Goal: Task Accomplishment & Management: Use online tool/utility

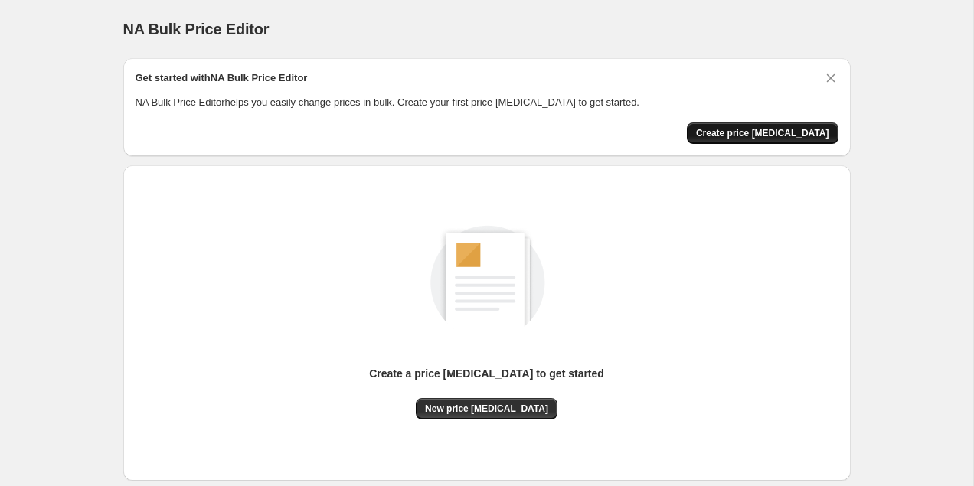
click at [763, 139] on span "Create price [MEDICAL_DATA]" at bounding box center [762, 133] width 133 height 12
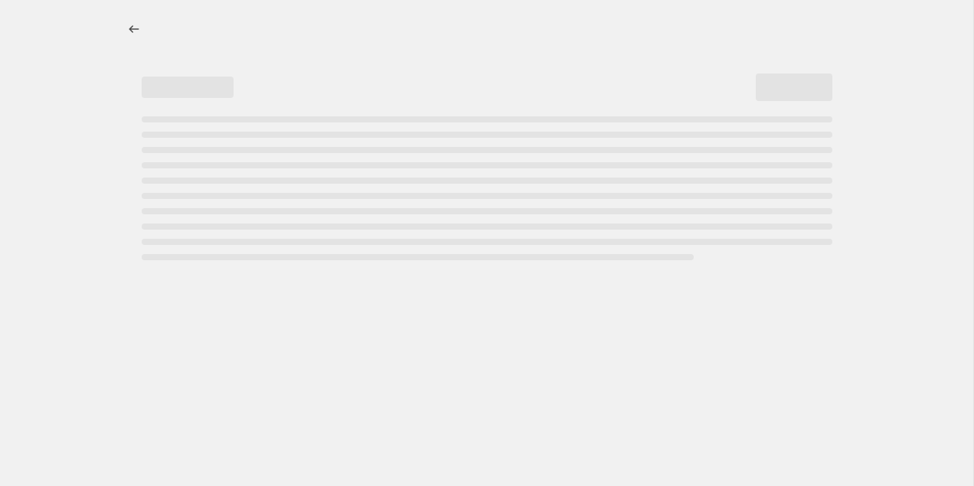
select select "percentage"
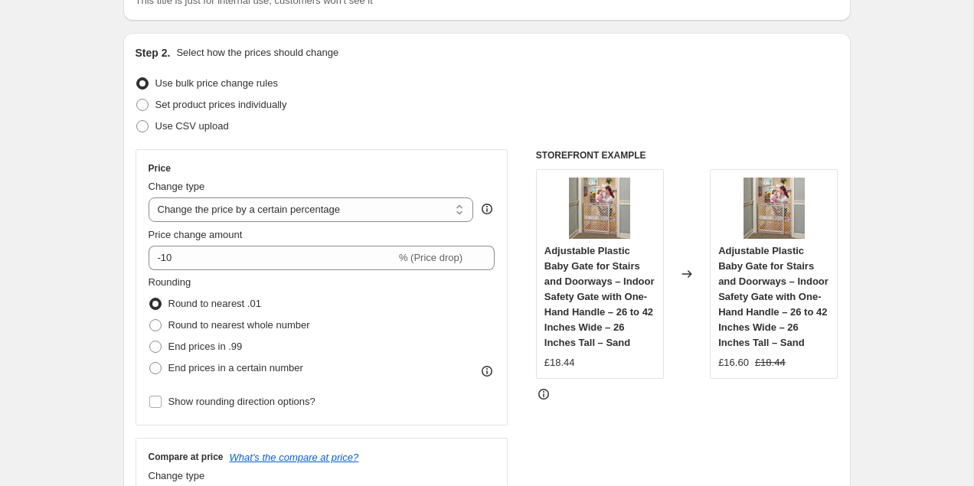
scroll to position [149, 0]
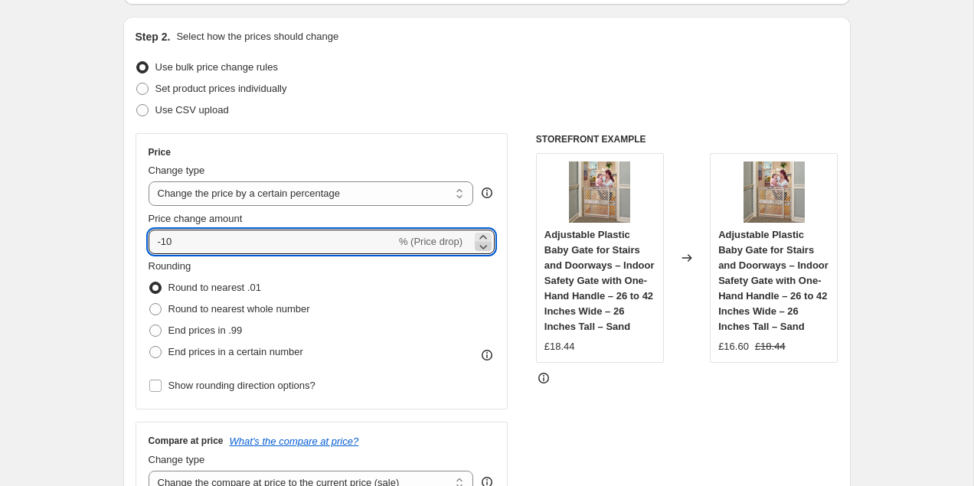
click at [482, 250] on icon at bounding box center [483, 246] width 15 height 15
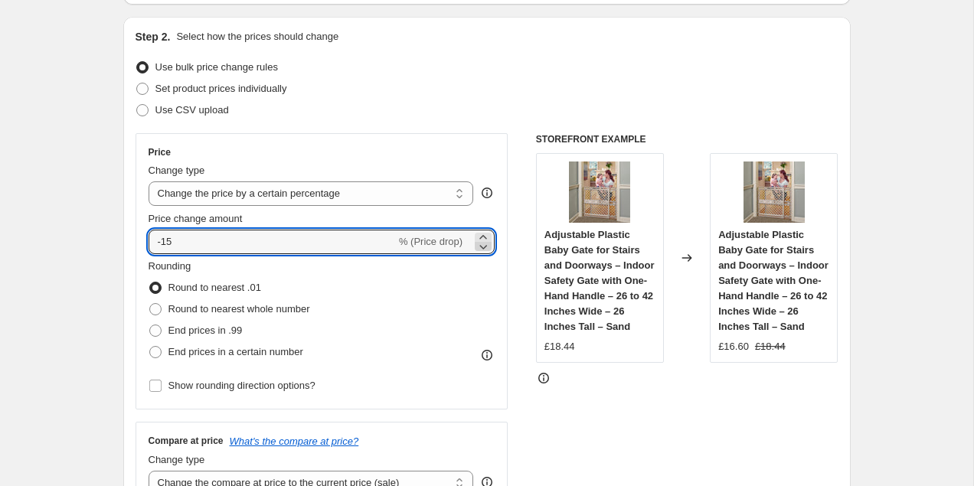
click at [482, 250] on icon at bounding box center [483, 246] width 15 height 15
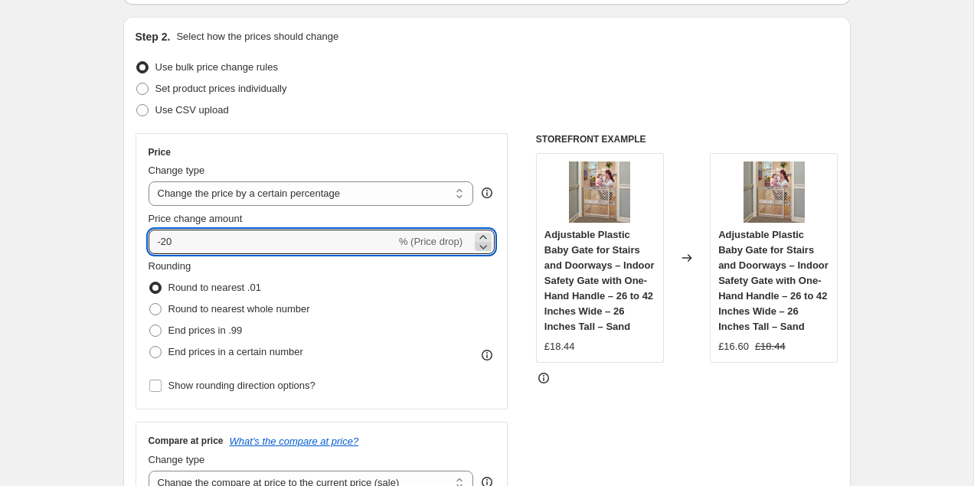
click at [482, 250] on icon at bounding box center [483, 246] width 15 height 15
type input "-24"
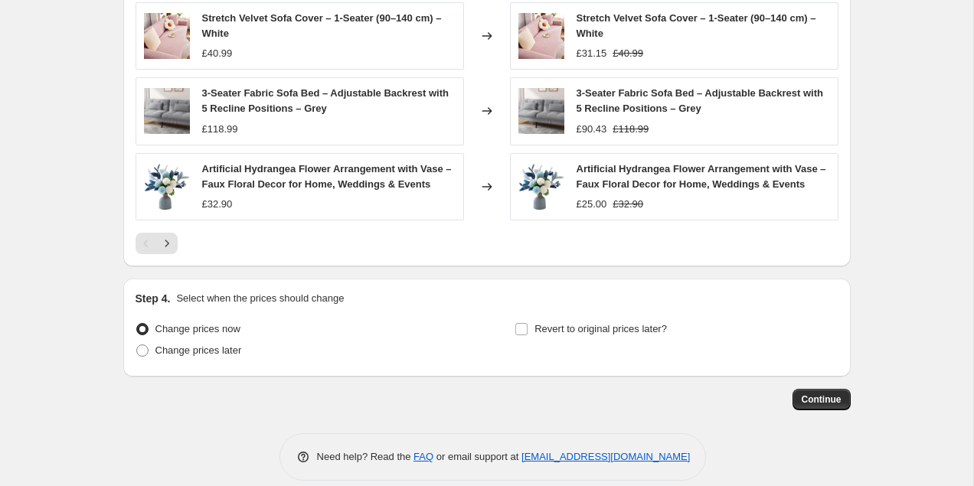
scroll to position [1085, 0]
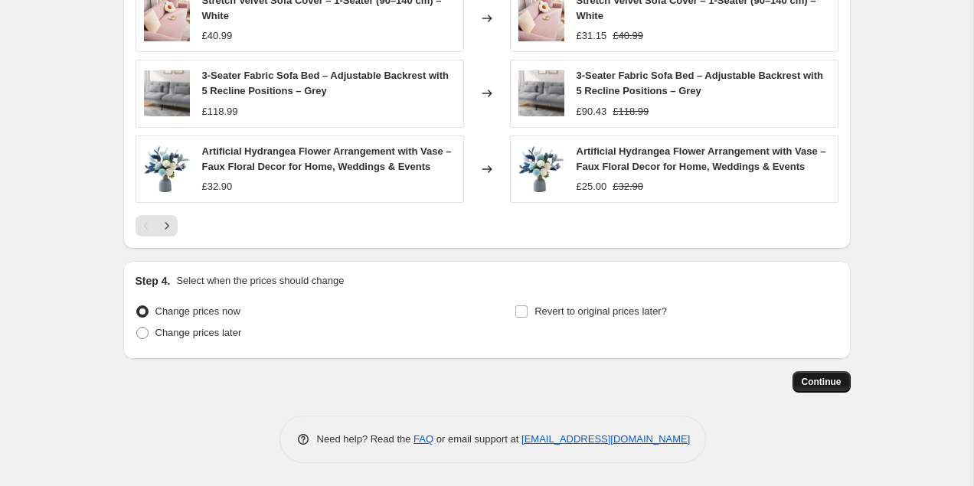
click at [821, 384] on span "Continue" at bounding box center [822, 382] width 40 height 12
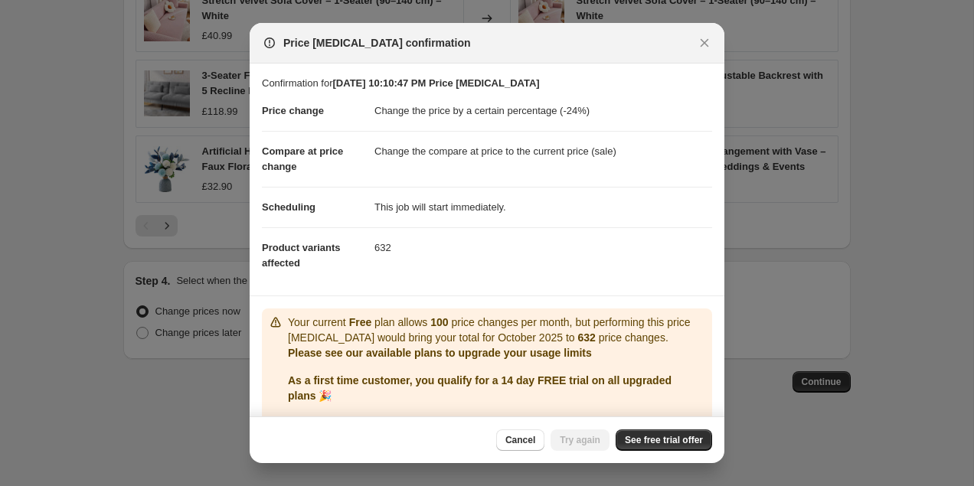
scroll to position [33, 0]
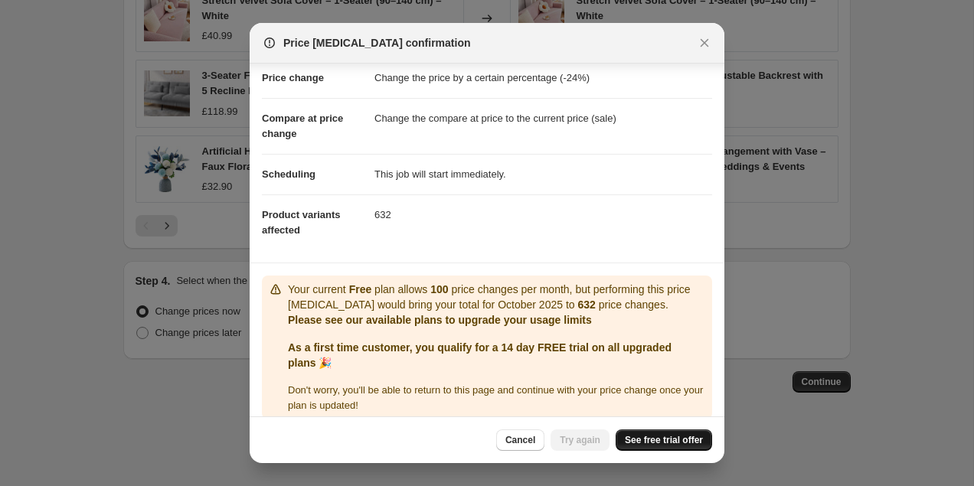
click at [675, 444] on span "See free trial offer" at bounding box center [664, 440] width 78 height 12
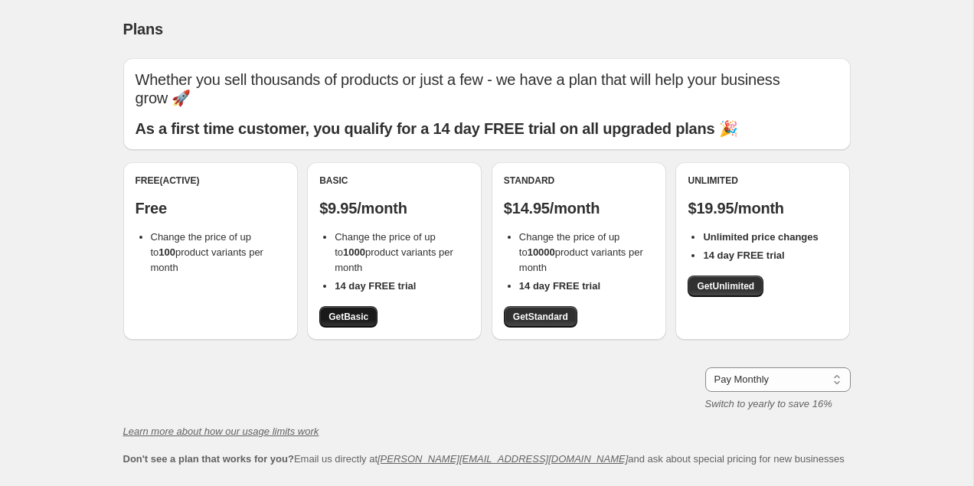
click at [346, 306] on link "Get Basic" at bounding box center [348, 316] width 58 height 21
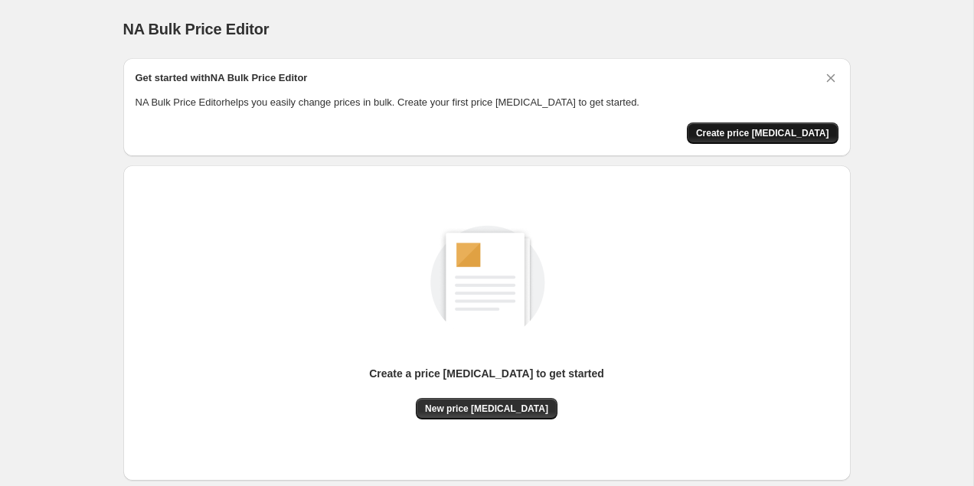
click at [784, 142] on button "Create price [MEDICAL_DATA]" at bounding box center [763, 133] width 152 height 21
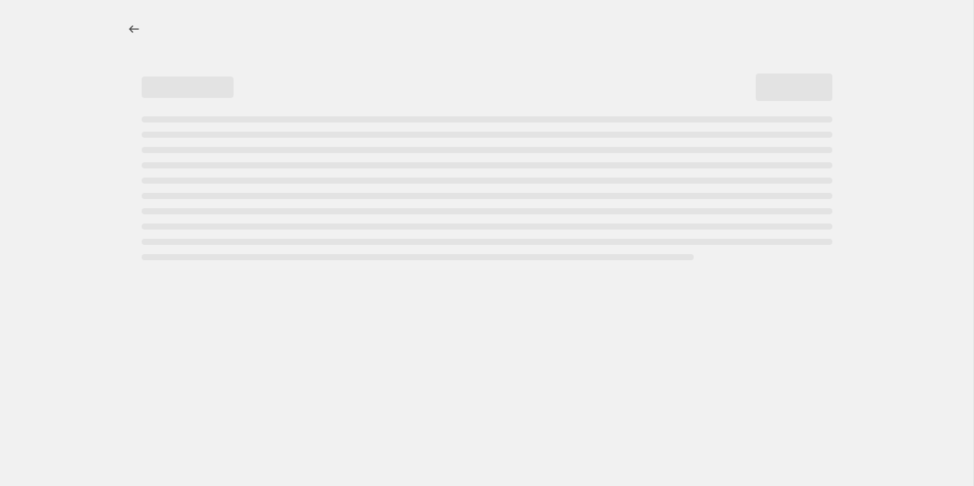
select select "percentage"
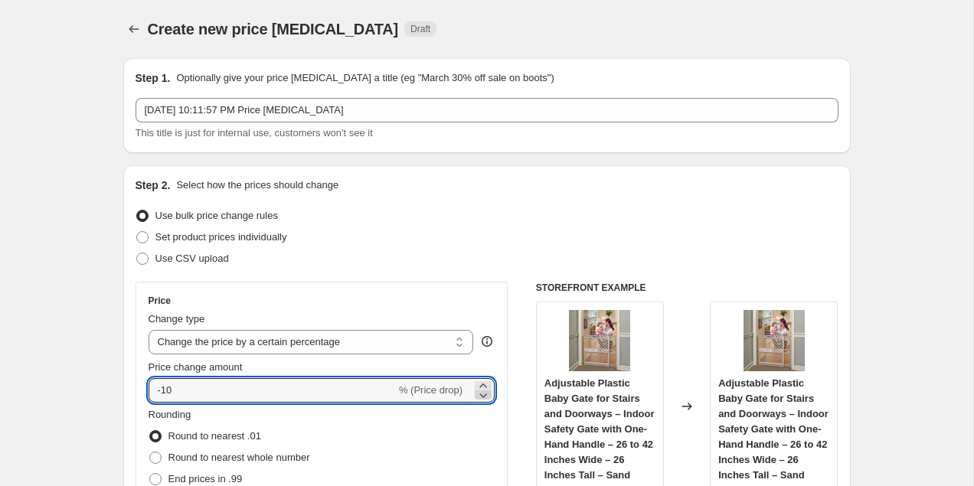
click at [486, 396] on icon at bounding box center [483, 395] width 15 height 15
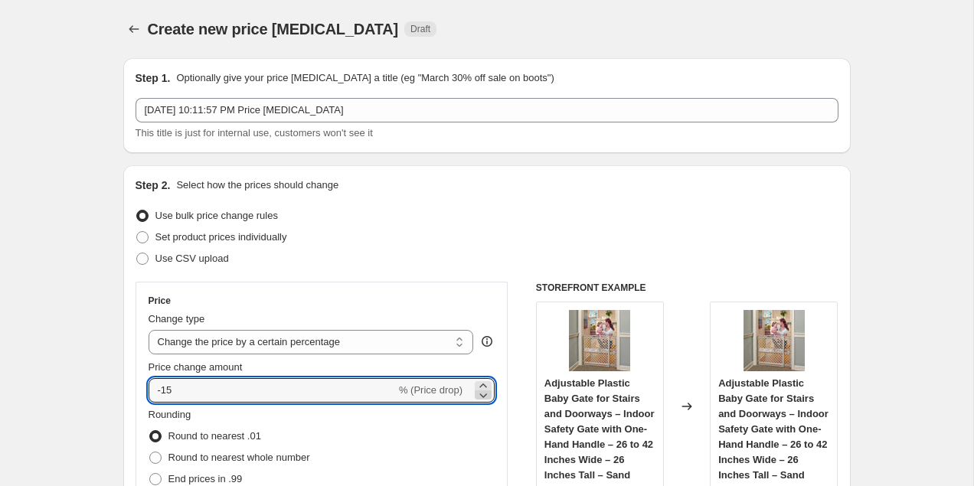
click at [486, 396] on icon at bounding box center [483, 395] width 15 height 15
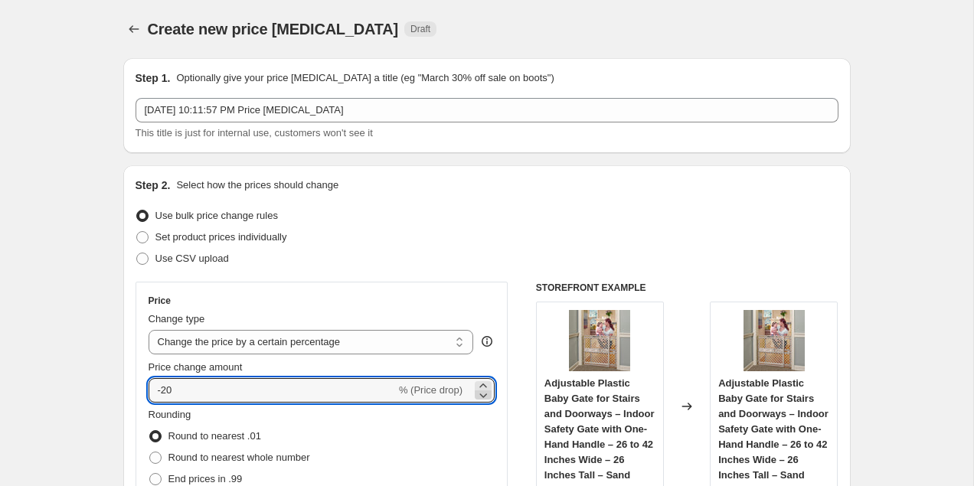
click at [486, 396] on icon at bounding box center [483, 395] width 15 height 15
click at [484, 395] on icon at bounding box center [483, 395] width 15 height 15
click at [488, 398] on icon at bounding box center [483, 395] width 15 height 15
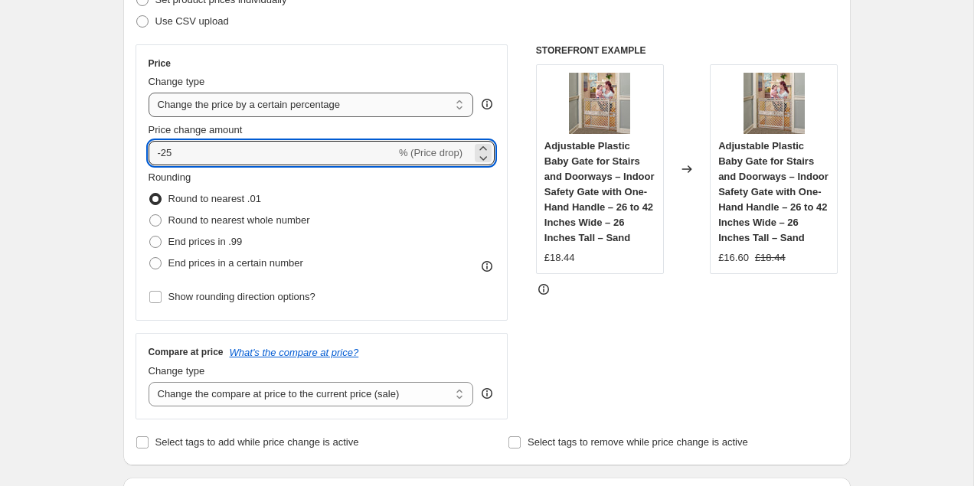
scroll to position [234, 0]
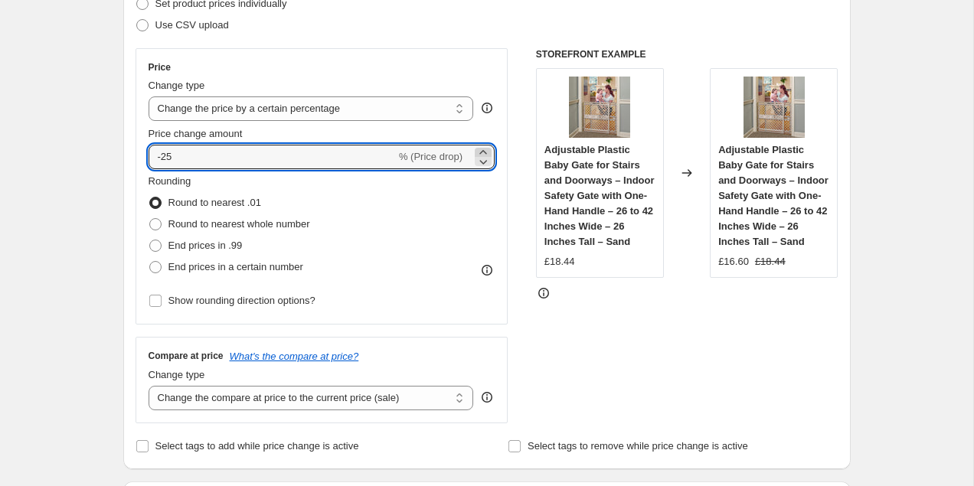
click at [486, 151] on icon at bounding box center [483, 152] width 15 height 15
type input "-24"
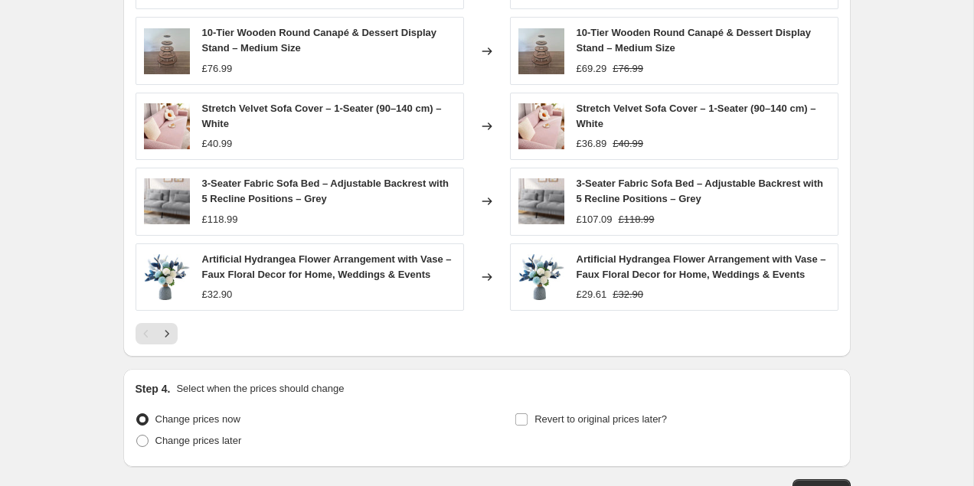
scroll to position [1085, 0]
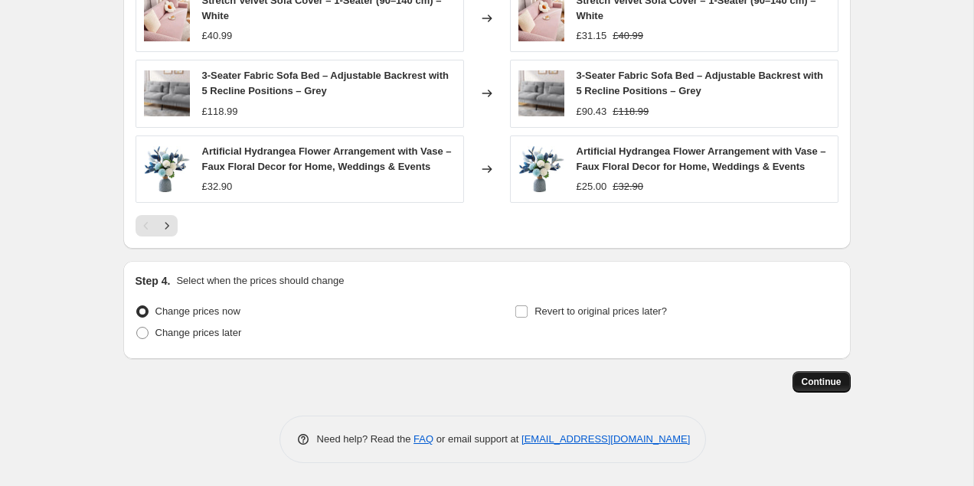
click at [817, 375] on button "Continue" at bounding box center [822, 382] width 58 height 21
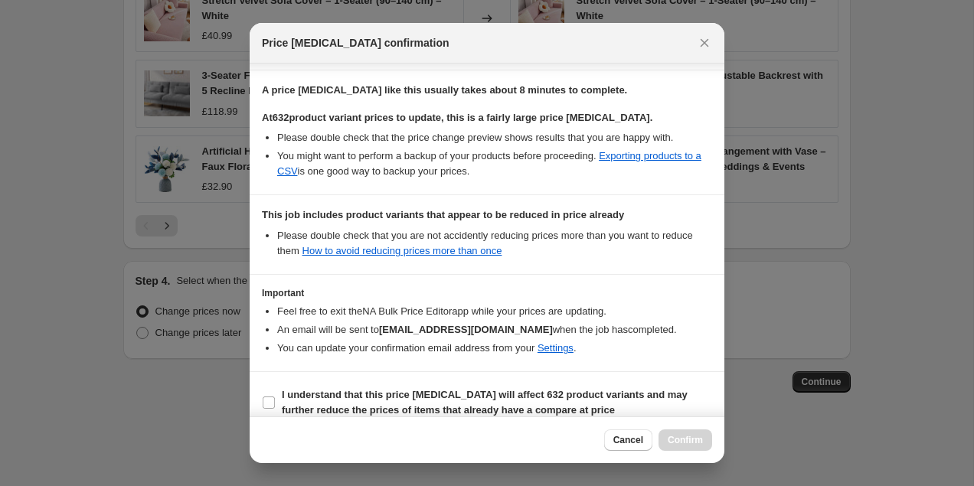
scroll to position [243, 0]
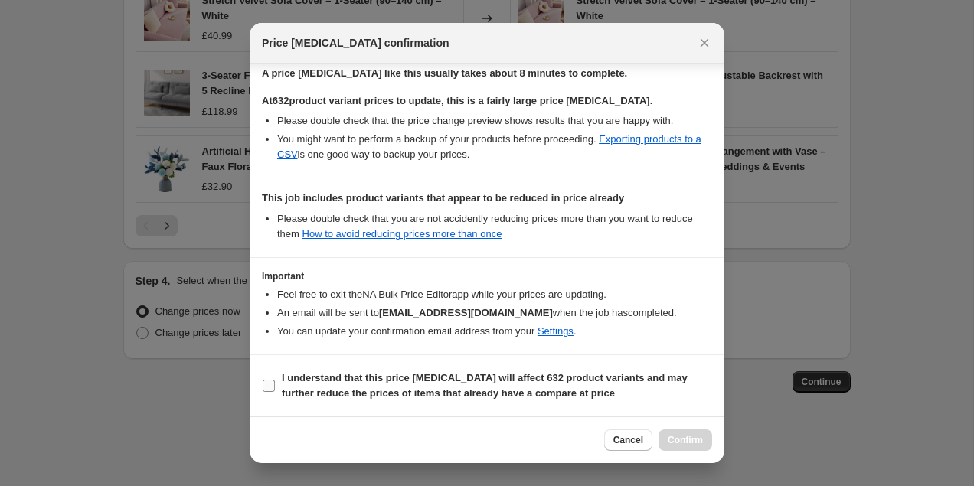
click at [280, 375] on label "I understand that this price change job will affect 632 product variants and ma…" at bounding box center [487, 386] width 450 height 37
click at [275, 380] on input "I understand that this price change job will affect 632 product variants and ma…" at bounding box center [269, 386] width 12 height 12
checkbox input "true"
click at [692, 442] on span "Confirm" at bounding box center [685, 440] width 35 height 12
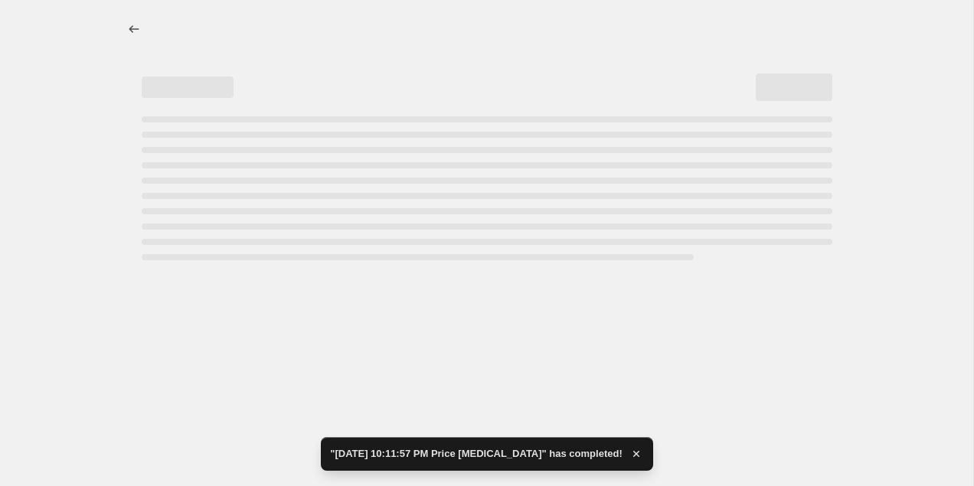
select select "percentage"
